Goal: Find contact information: Find contact information

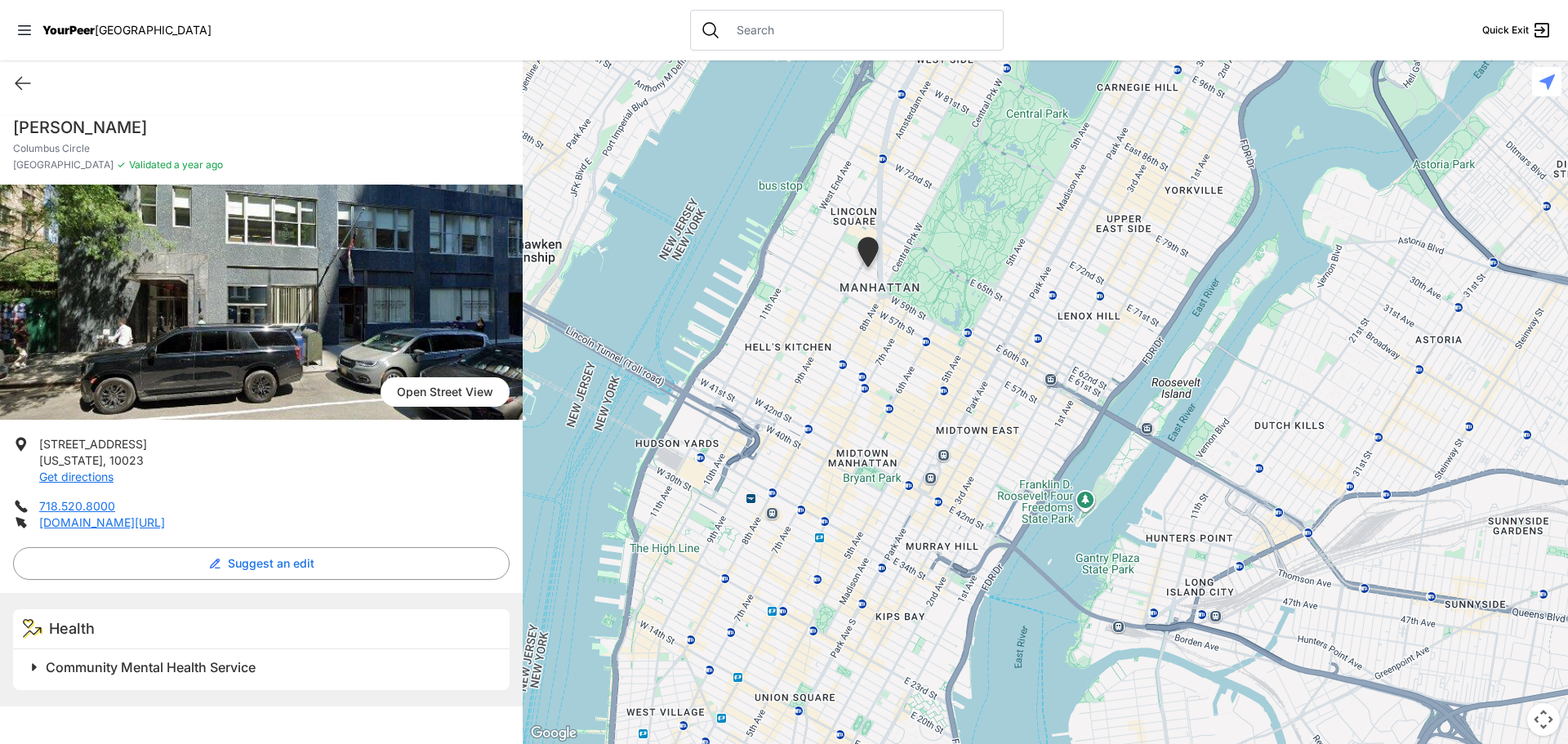
drag, startPoint x: 824, startPoint y: 506, endPoint x: 942, endPoint y: 485, distance: 119.9
click at [952, 490] on div at bounding box center [1045, 402] width 1045 height 683
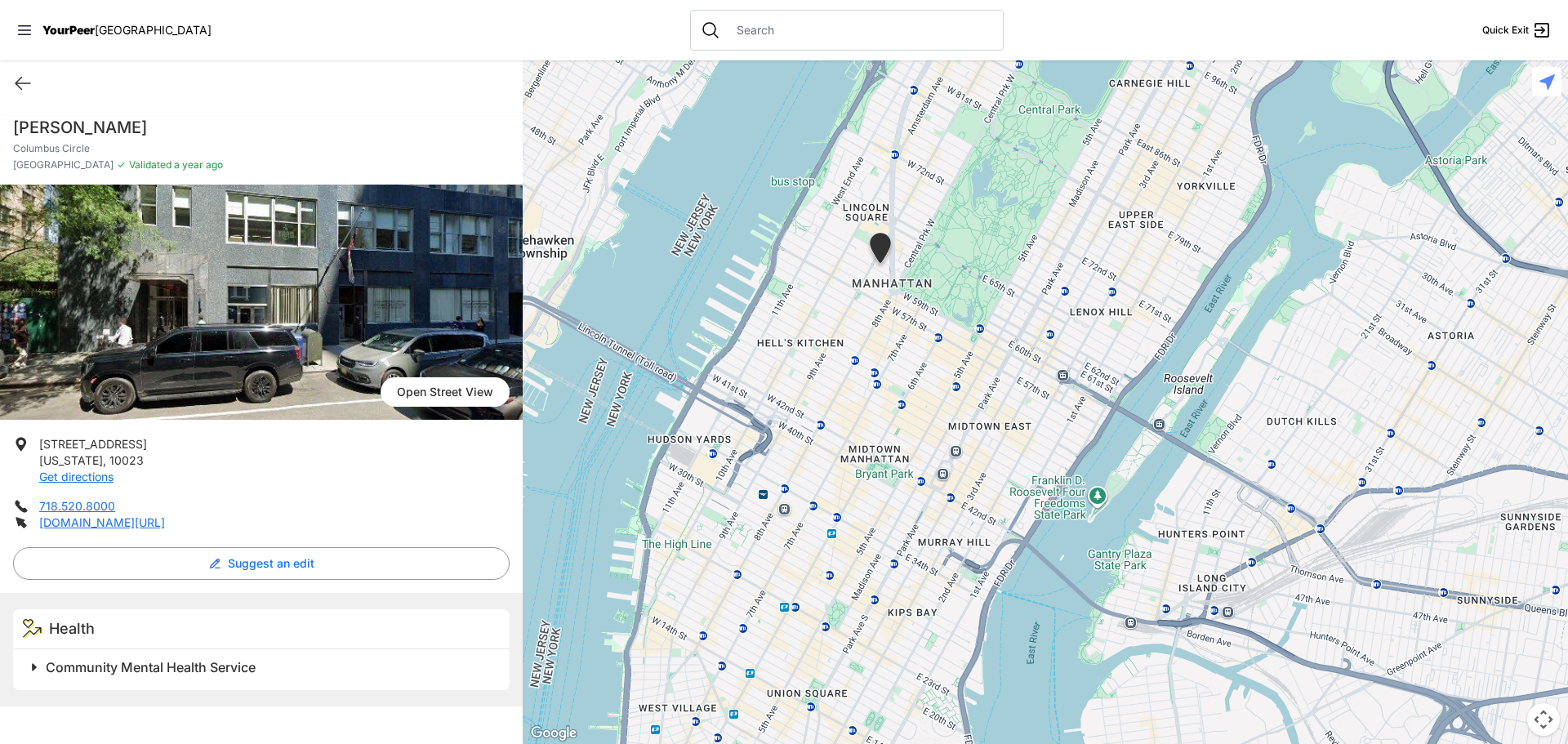
click at [33, 670] on span at bounding box center [238, 667] width 431 height 23
click at [90, 521] on link "[DOMAIN_NAME][URL]" at bounding box center [102, 522] width 126 height 14
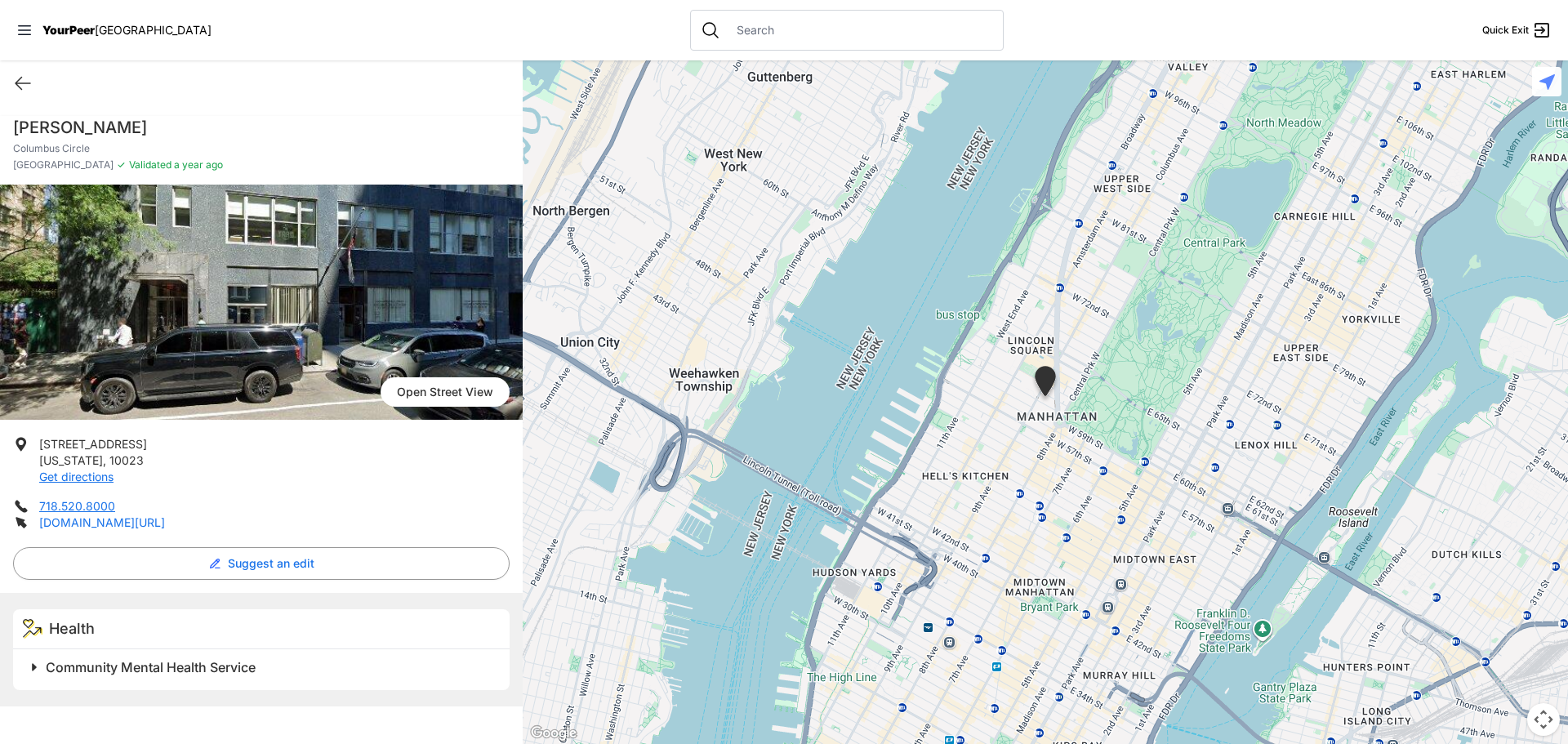
click at [115, 517] on link "[DOMAIN_NAME][URL]" at bounding box center [102, 522] width 126 height 14
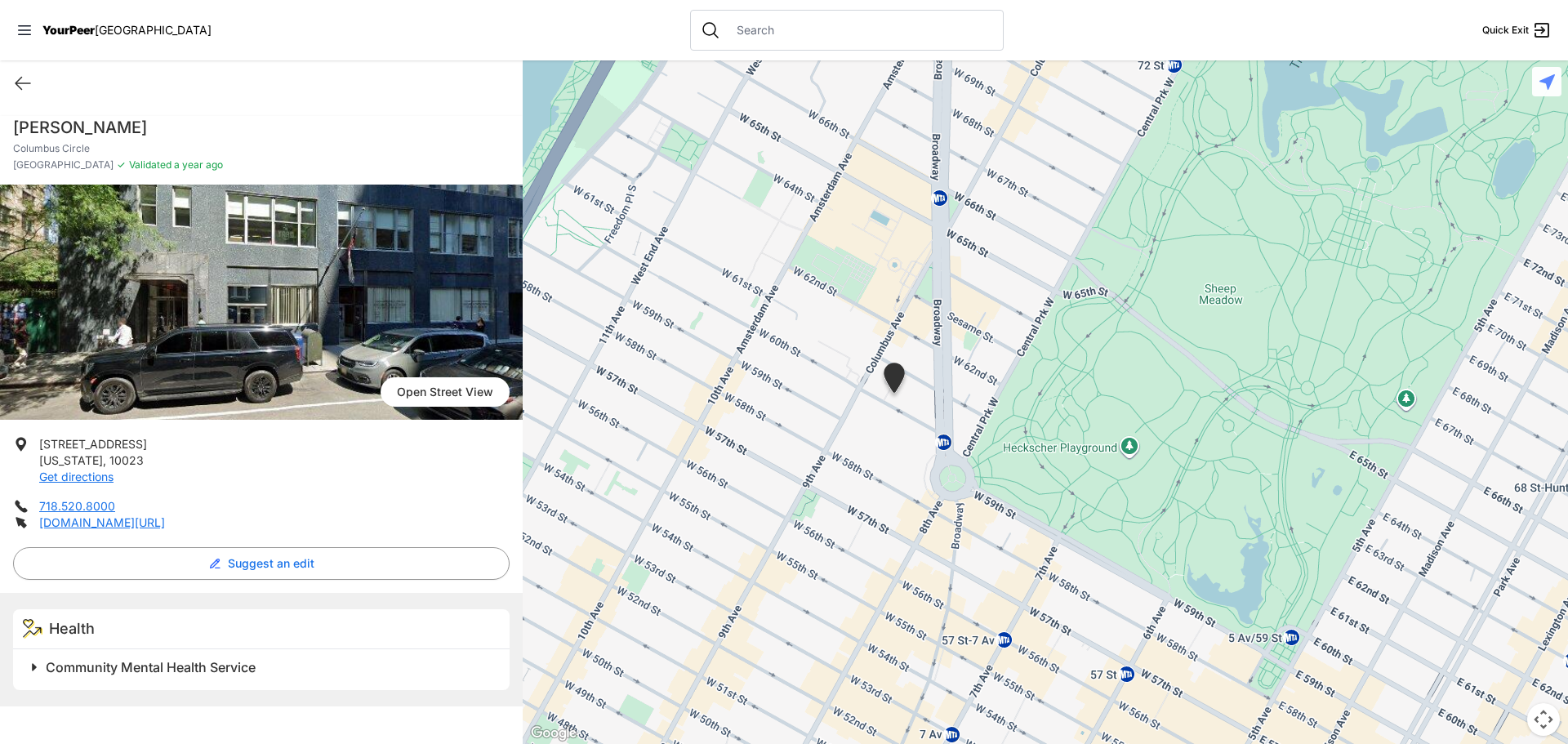
drag, startPoint x: 906, startPoint y: 383, endPoint x: 740, endPoint y: 459, distance: 182.6
click at [744, 465] on div at bounding box center [1045, 402] width 1045 height 683
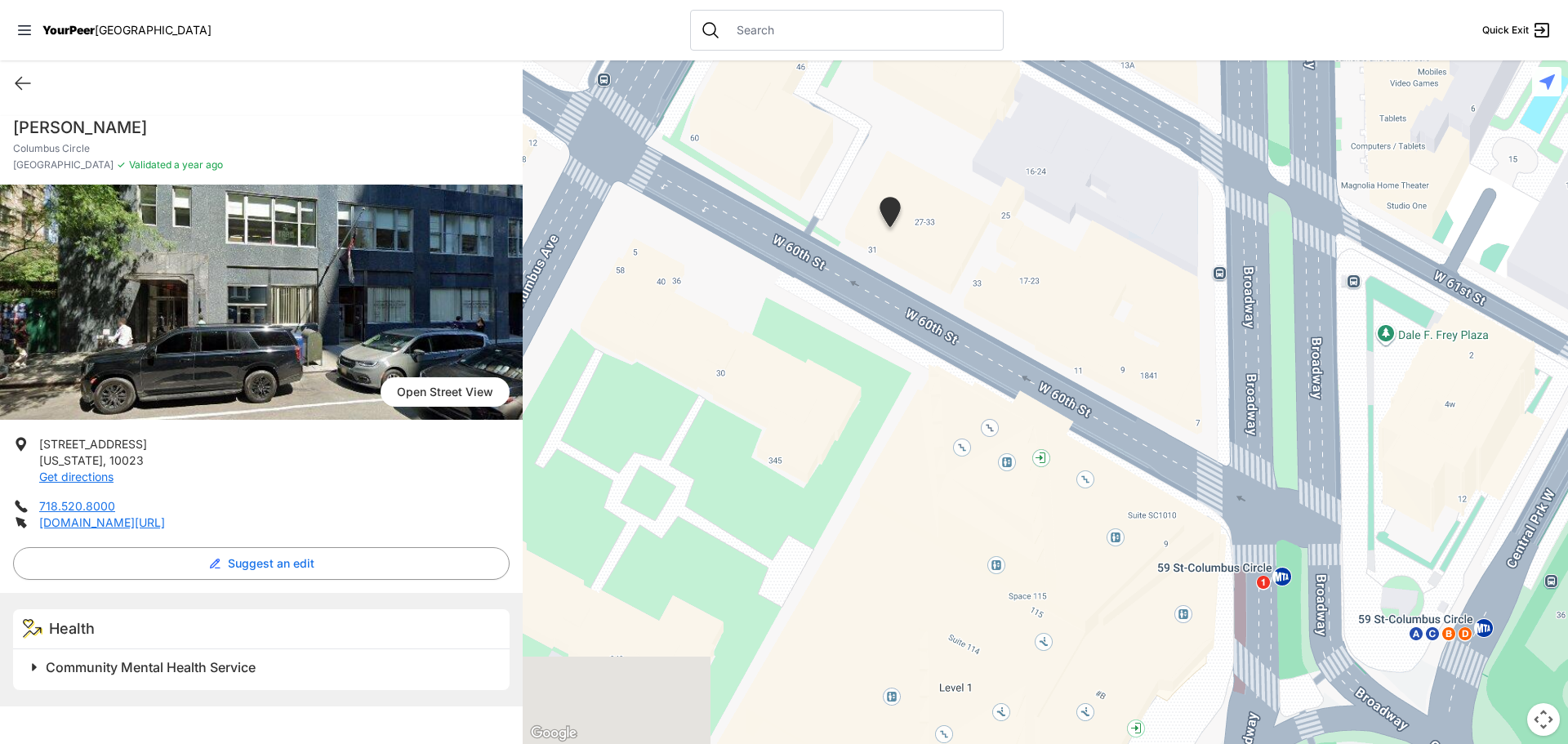
drag, startPoint x: 790, startPoint y: 437, endPoint x: 1175, endPoint y: 388, distance: 388.1
click at [1175, 388] on div at bounding box center [1045, 402] width 1045 height 683
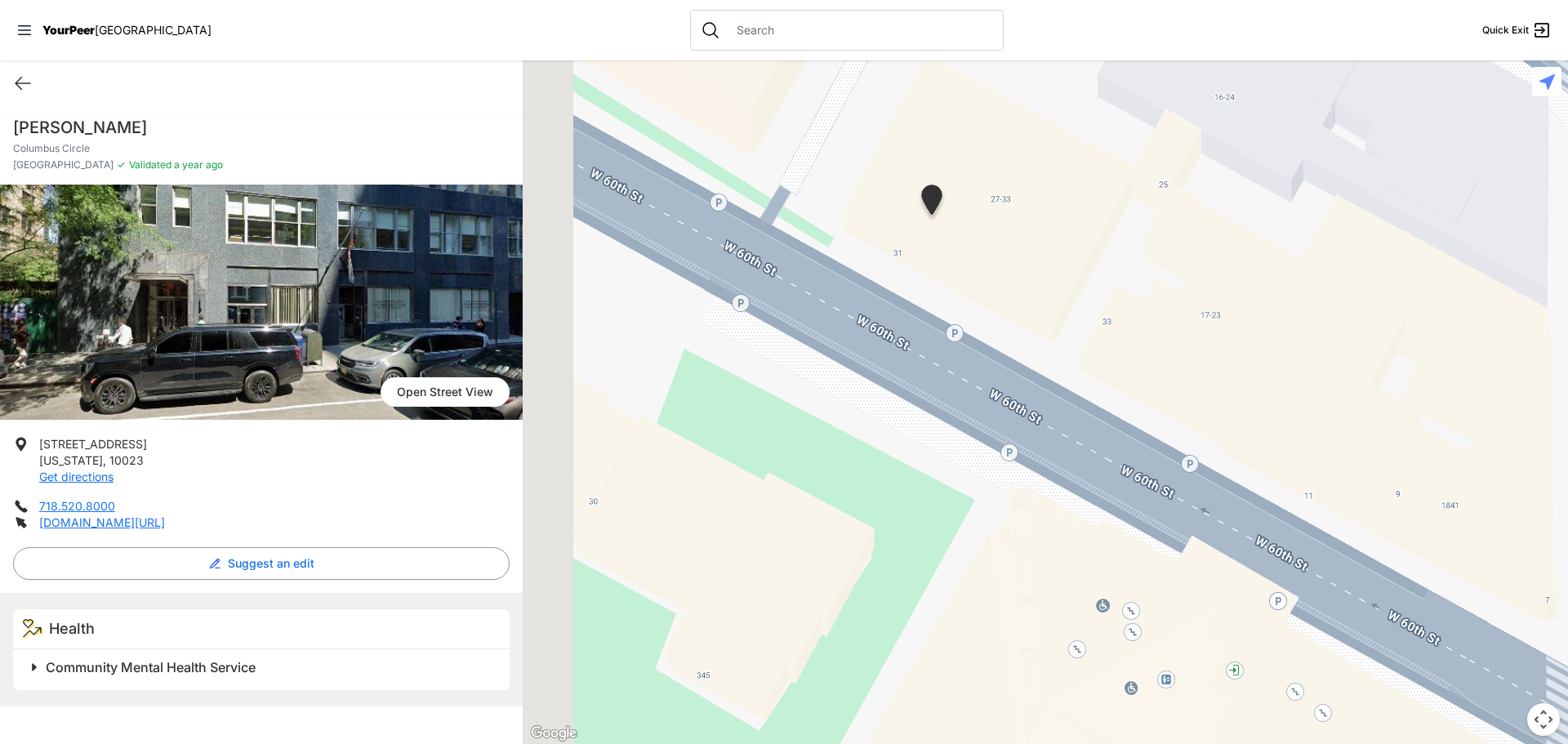
drag, startPoint x: 926, startPoint y: 232, endPoint x: 1050, endPoint y: 427, distance: 231.1
click at [1051, 433] on div at bounding box center [1045, 402] width 1045 height 683
